Goal: Task Accomplishment & Management: Manage account settings

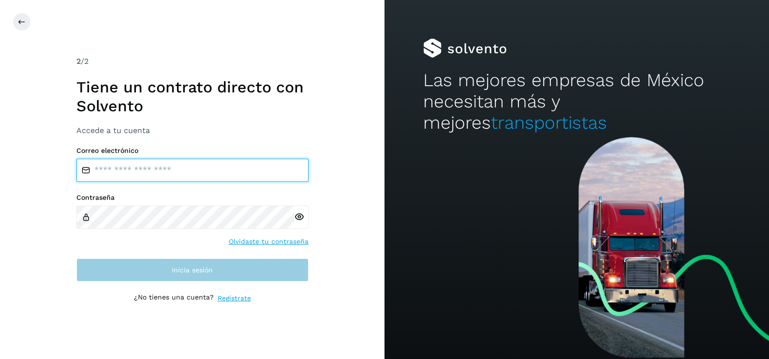
type input "**********"
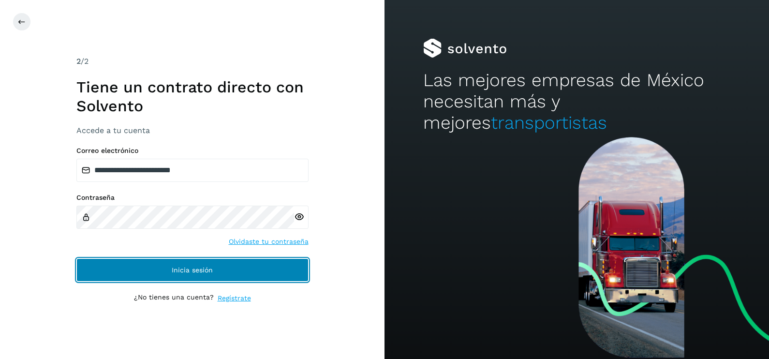
click at [204, 273] on span "Inicia sesión" at bounding box center [192, 270] width 41 height 7
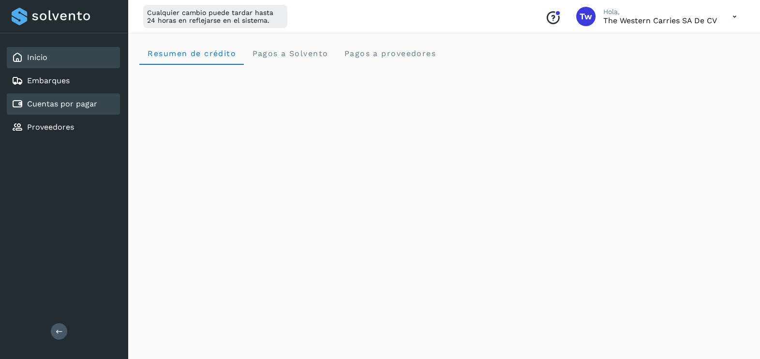
click at [66, 106] on link "Cuentas por pagar" at bounding box center [62, 103] width 70 height 9
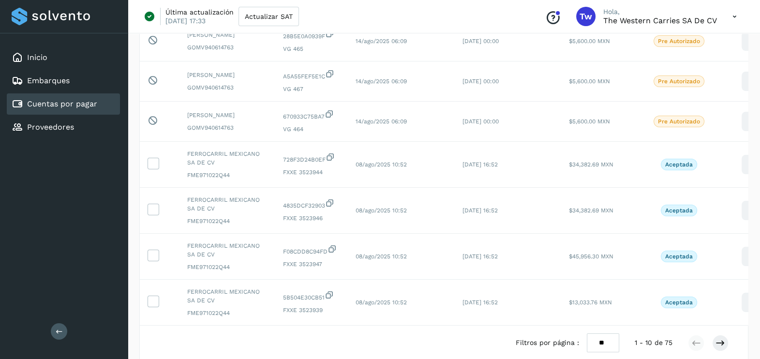
scroll to position [266, 0]
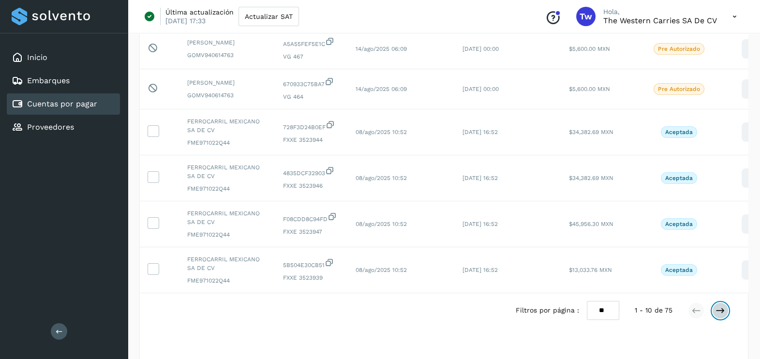
click at [723, 315] on icon at bounding box center [720, 311] width 10 height 10
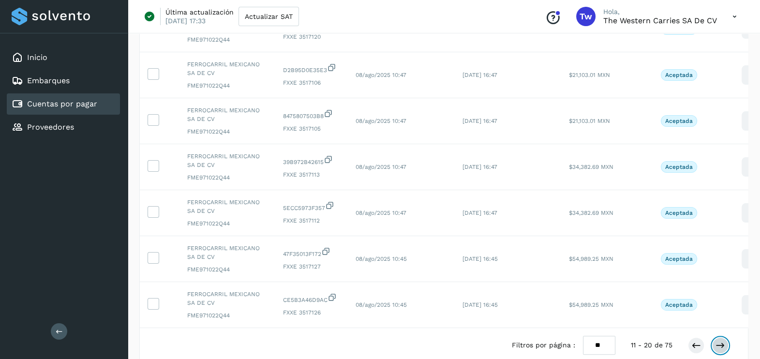
click at [723, 350] on icon at bounding box center [720, 346] width 10 height 10
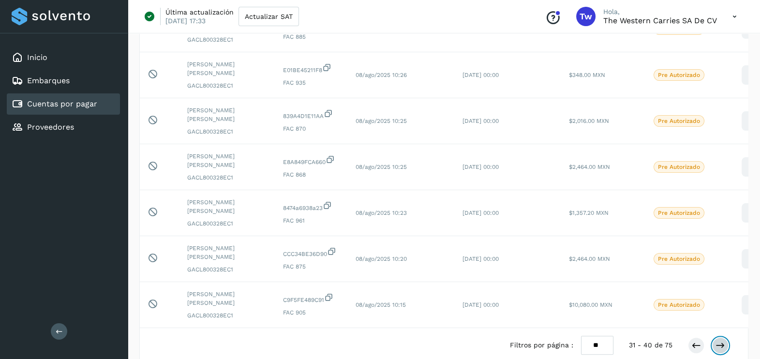
click at [723, 350] on icon at bounding box center [720, 346] width 10 height 10
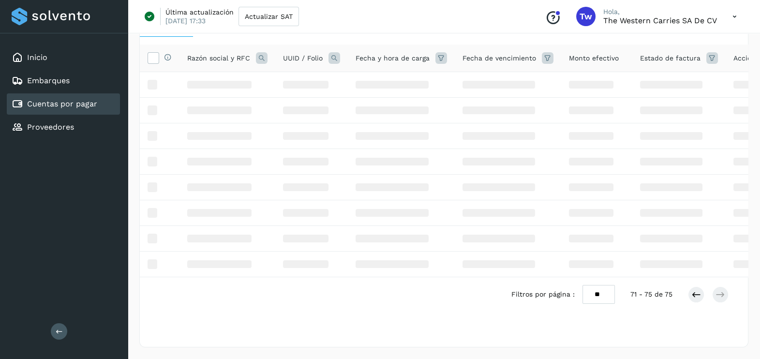
scroll to position [95, 0]
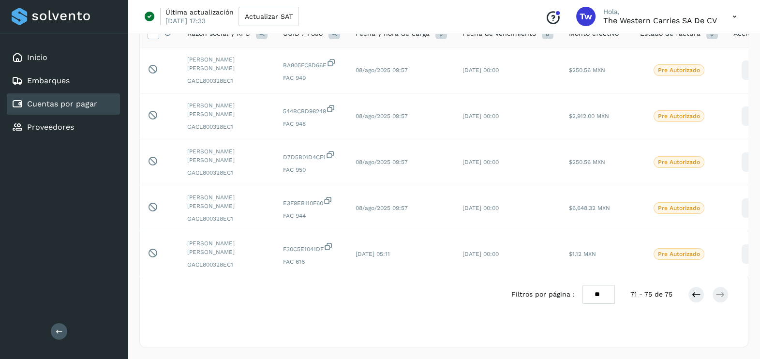
click at [723, 353] on div "Mis facturas Ver instrucciones para cargar Facturas Descarga plantilla Cargar f…" at bounding box center [444, 151] width 632 height 416
click at [697, 296] on icon at bounding box center [696, 295] width 10 height 10
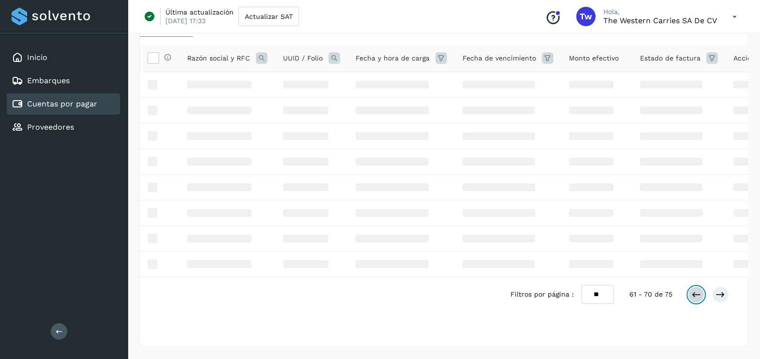
click at [697, 296] on div "Selecciona todas las facturas disponibles para autorización Razón social y RFC …" at bounding box center [444, 194] width 608 height 298
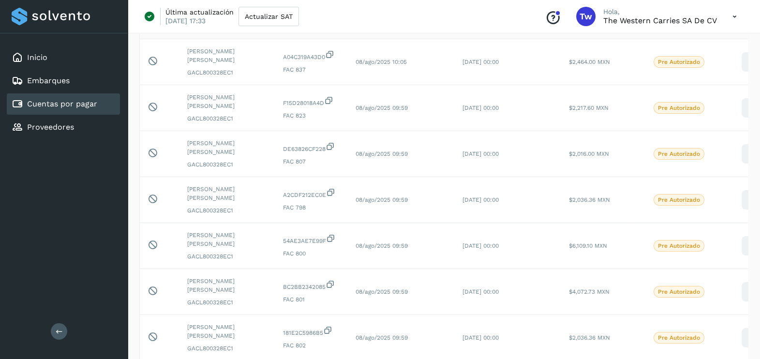
click at [697, 296] on div "Pre Autorizado" at bounding box center [679, 292] width 78 height 12
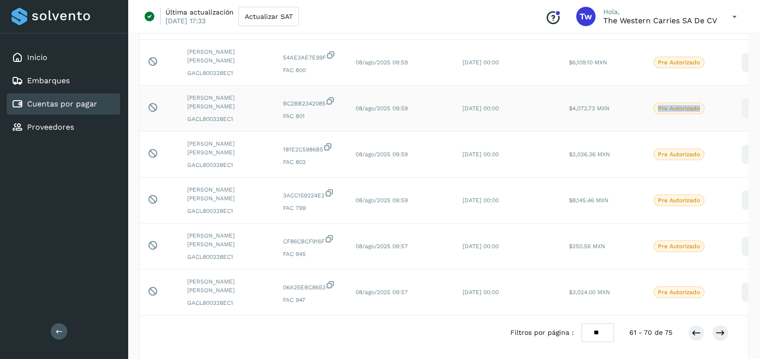
scroll to position [325, 0]
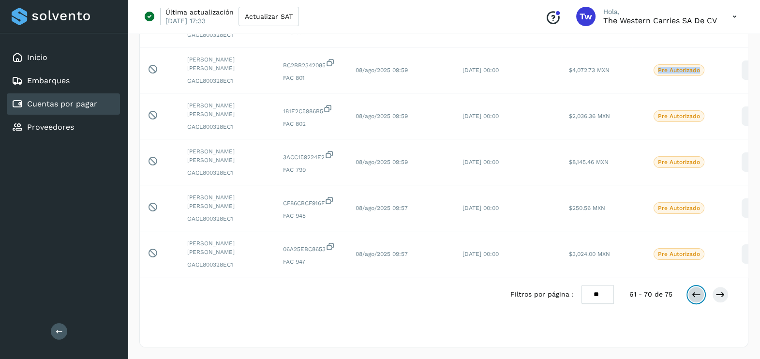
click at [699, 297] on icon at bounding box center [696, 295] width 10 height 10
click at [698, 297] on icon at bounding box center [696, 295] width 10 height 10
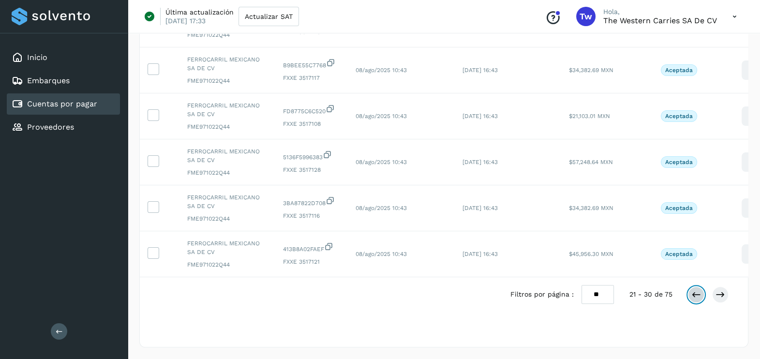
click at [698, 297] on icon at bounding box center [696, 295] width 10 height 10
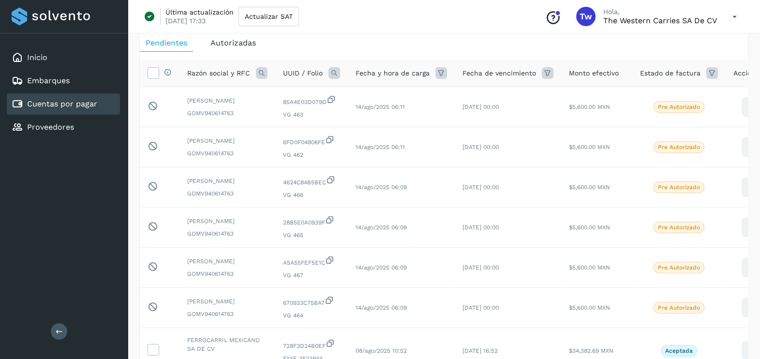
scroll to position [45, 0]
